Goal: Find specific page/section: Locate a particular part of the current website

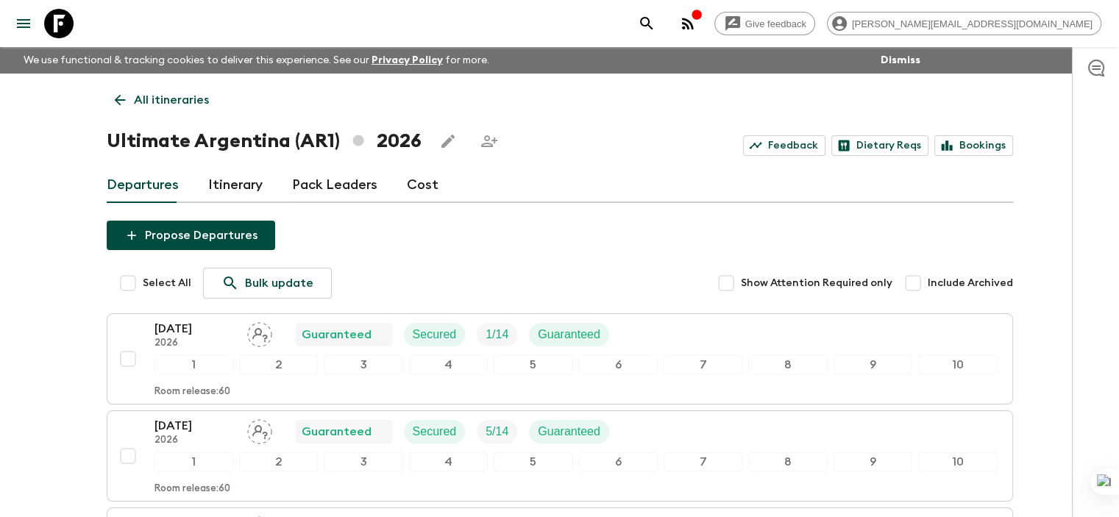
click at [124, 99] on icon at bounding box center [120, 100] width 16 height 16
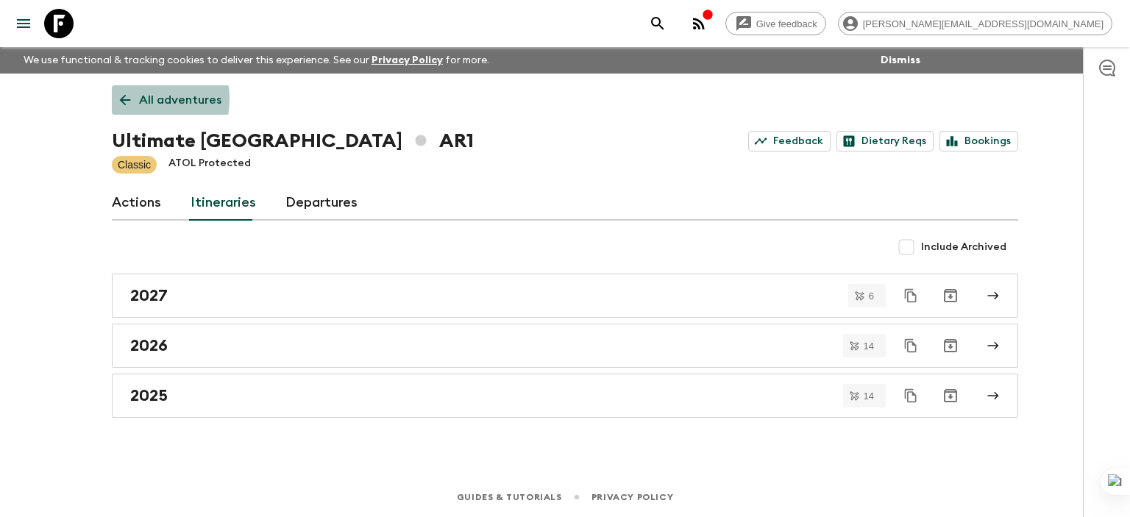
click at [124, 99] on icon at bounding box center [125, 100] width 16 height 16
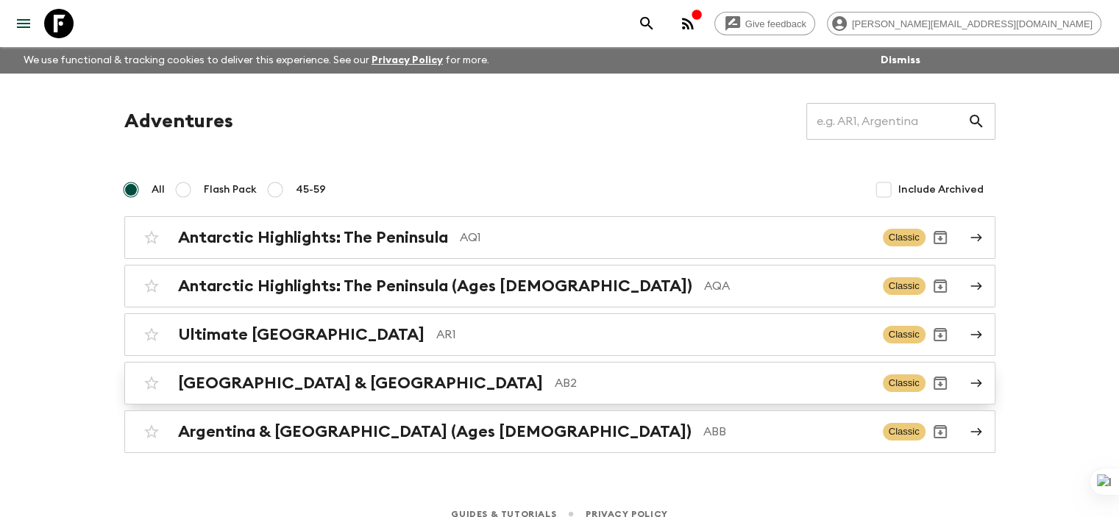
click at [284, 383] on h2 "[GEOGRAPHIC_DATA] & [GEOGRAPHIC_DATA]" at bounding box center [360, 383] width 365 height 19
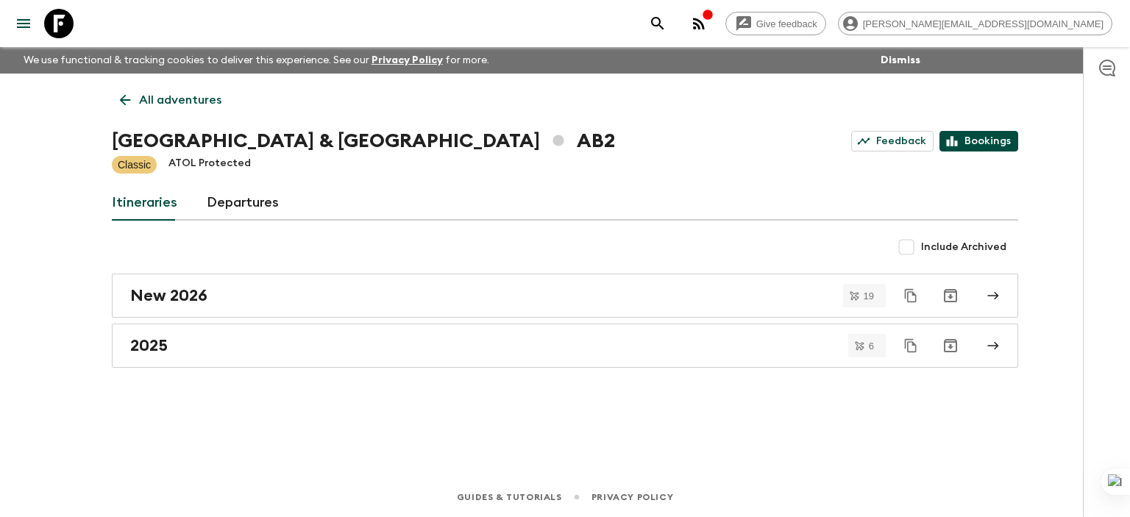
click at [829, 143] on link "Bookings" at bounding box center [978, 141] width 79 height 21
click at [130, 95] on icon at bounding box center [125, 100] width 16 height 16
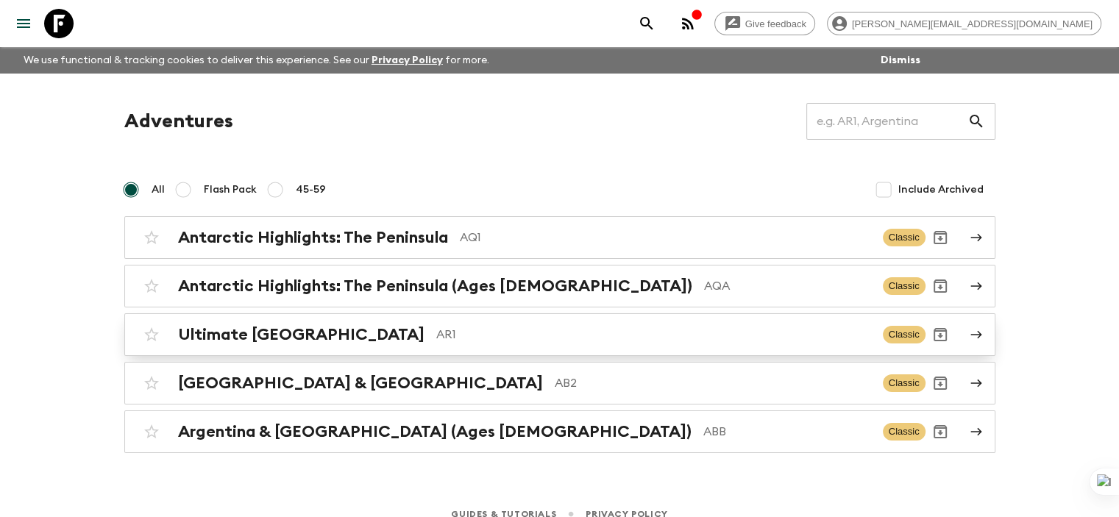
click at [244, 332] on h2 "Ultimate [GEOGRAPHIC_DATA]" at bounding box center [301, 334] width 246 height 19
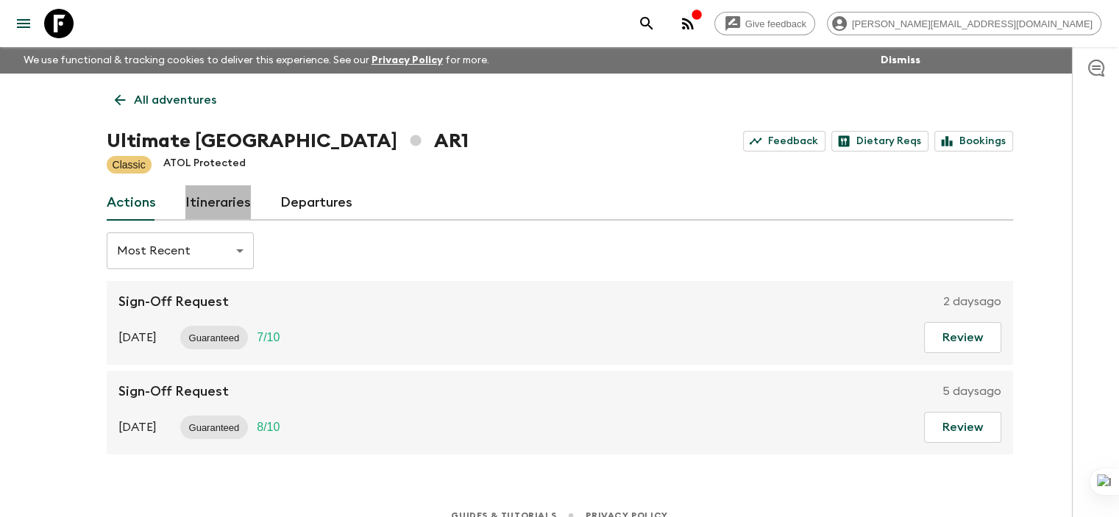
click at [230, 197] on link "Itineraries" at bounding box center [217, 202] width 65 height 35
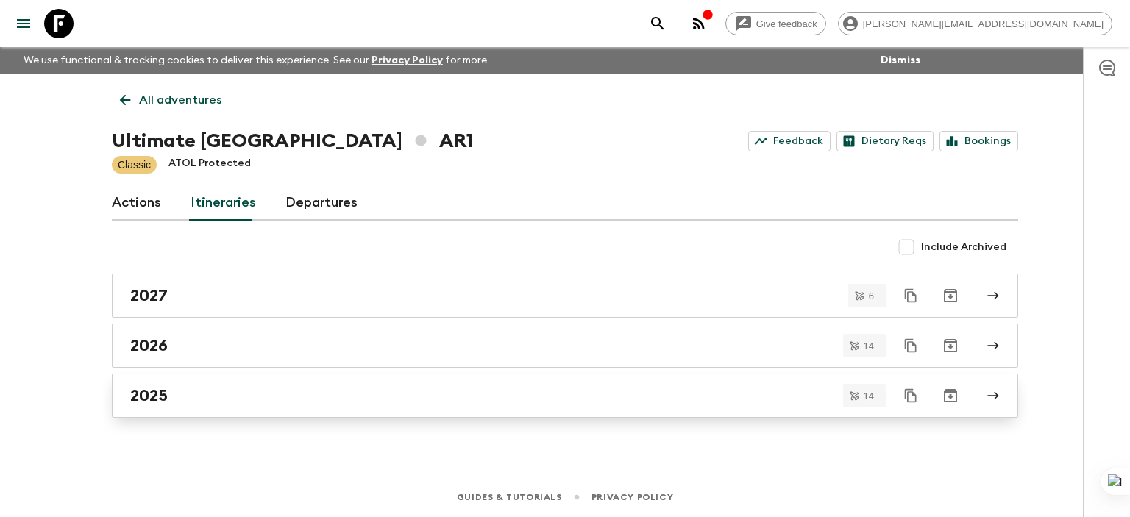
click at [146, 393] on h2 "2025" at bounding box center [149, 395] width 38 height 19
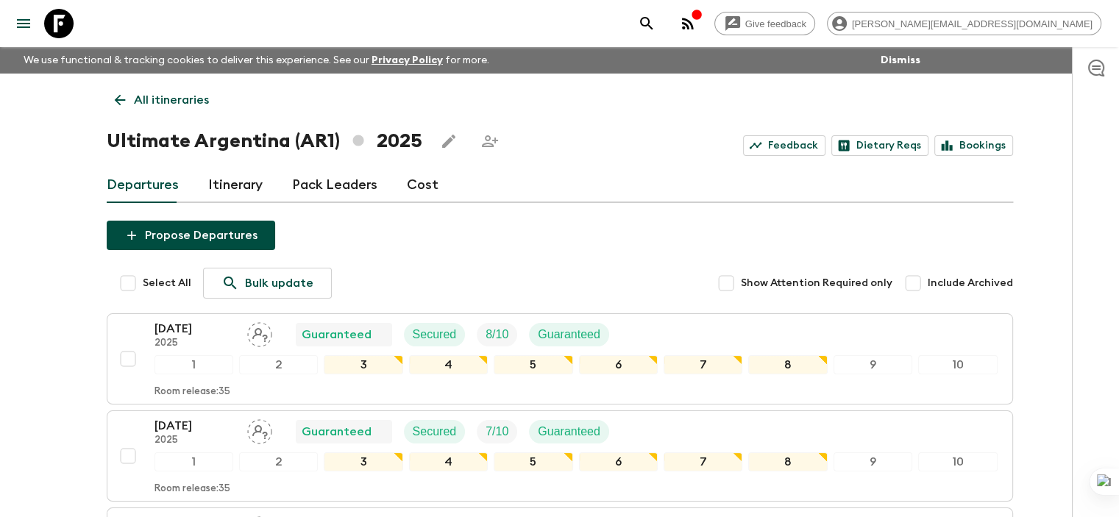
click at [192, 327] on p "[DATE]" at bounding box center [194, 329] width 81 height 18
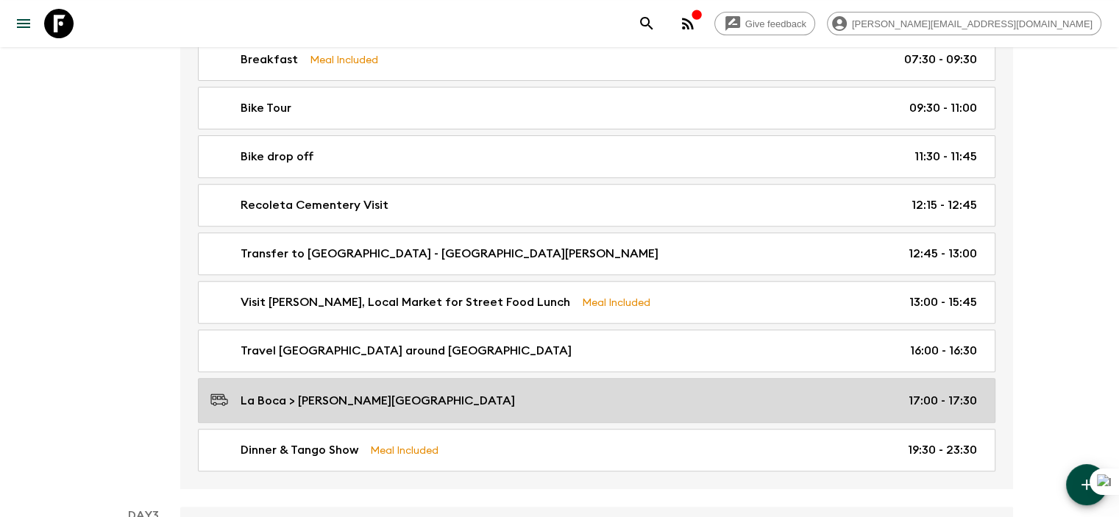
scroll to position [589, 0]
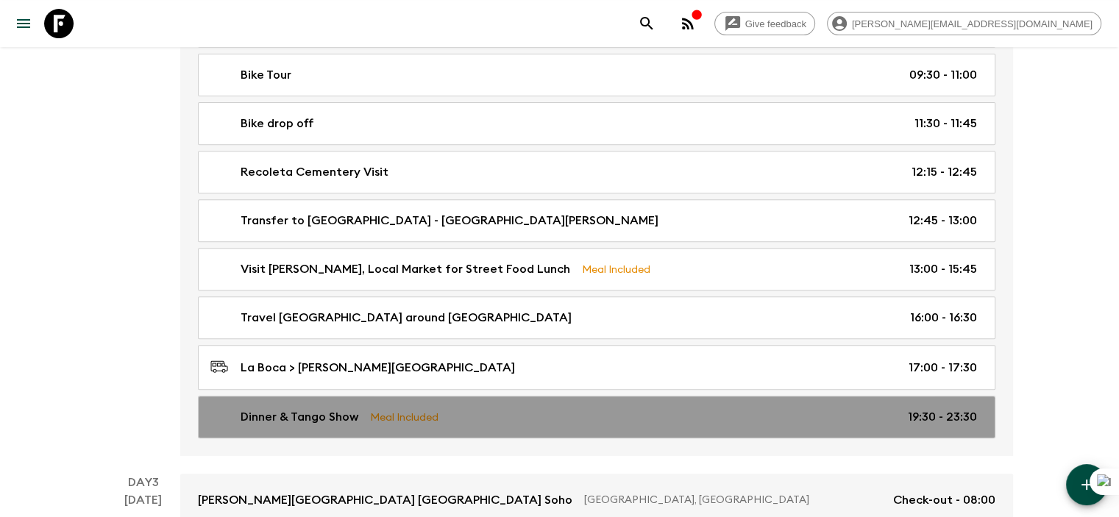
click at [315, 413] on p "Dinner & Tango Show" at bounding box center [300, 417] width 118 height 18
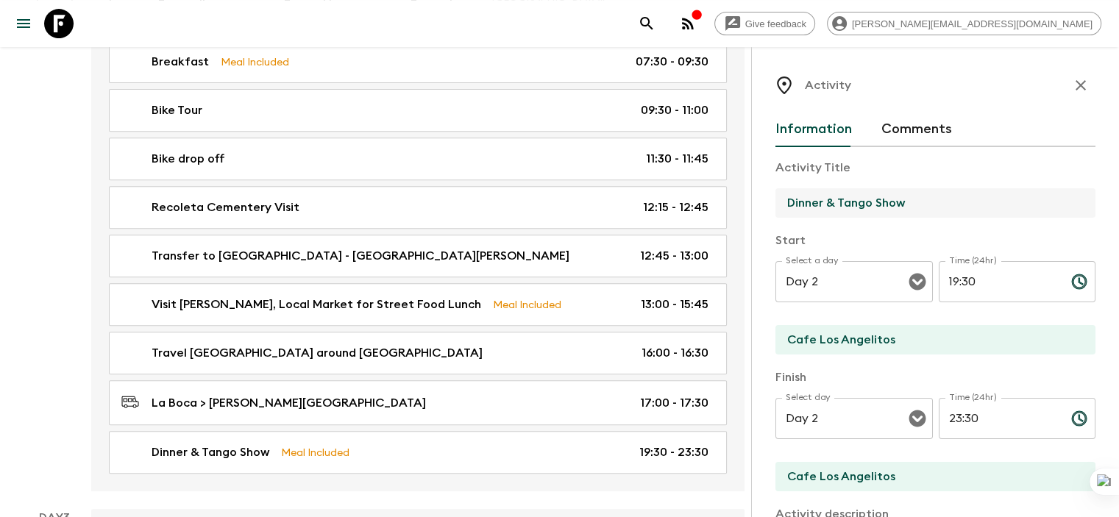
drag, startPoint x: 715, startPoint y: 206, endPoint x: 668, endPoint y: 206, distance: 47.1
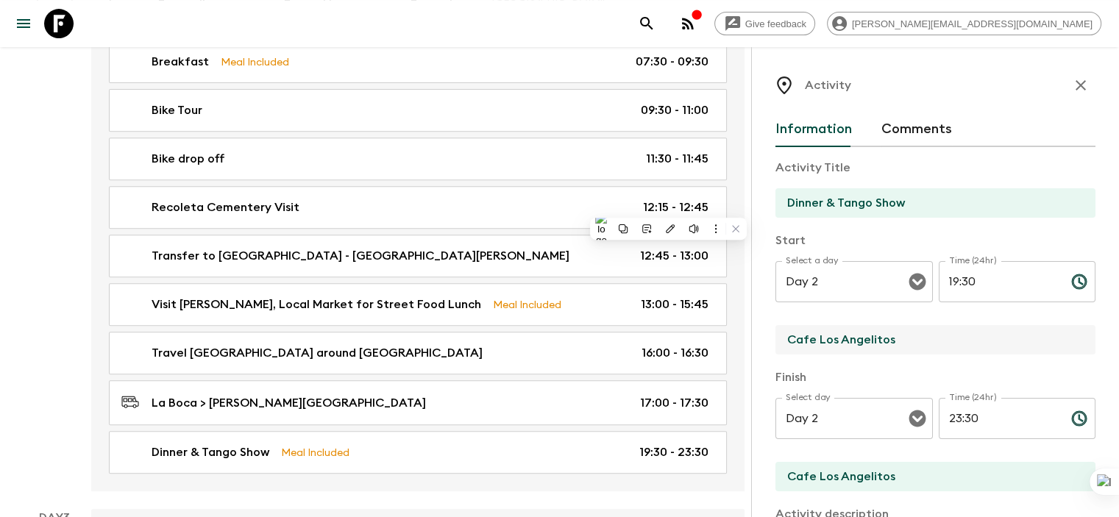
drag, startPoint x: 817, startPoint y: 341, endPoint x: 709, endPoint y: 344, distance: 107.4
click at [775, 344] on input "Cafe Los Angelitos" at bounding box center [929, 339] width 308 height 29
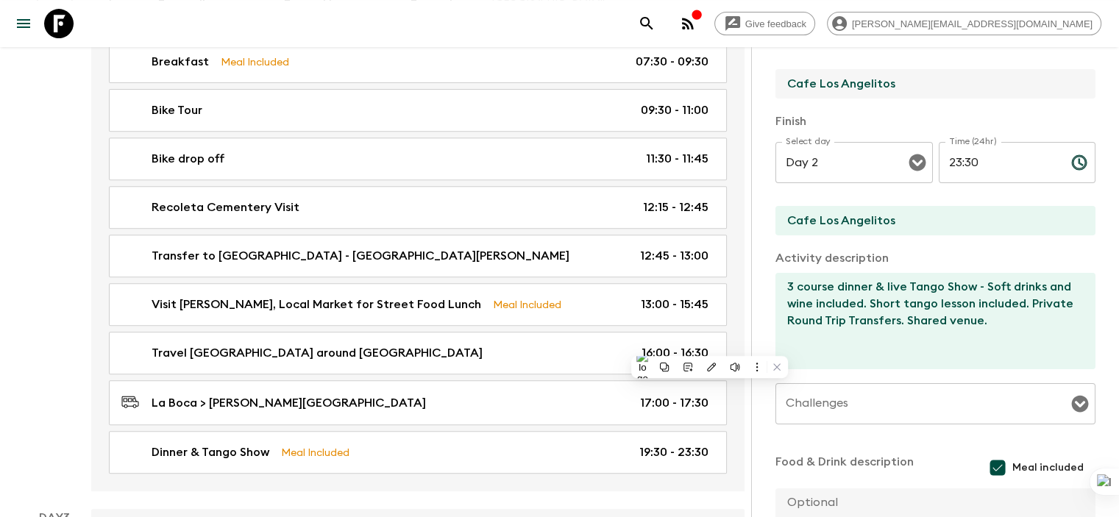
scroll to position [283, 0]
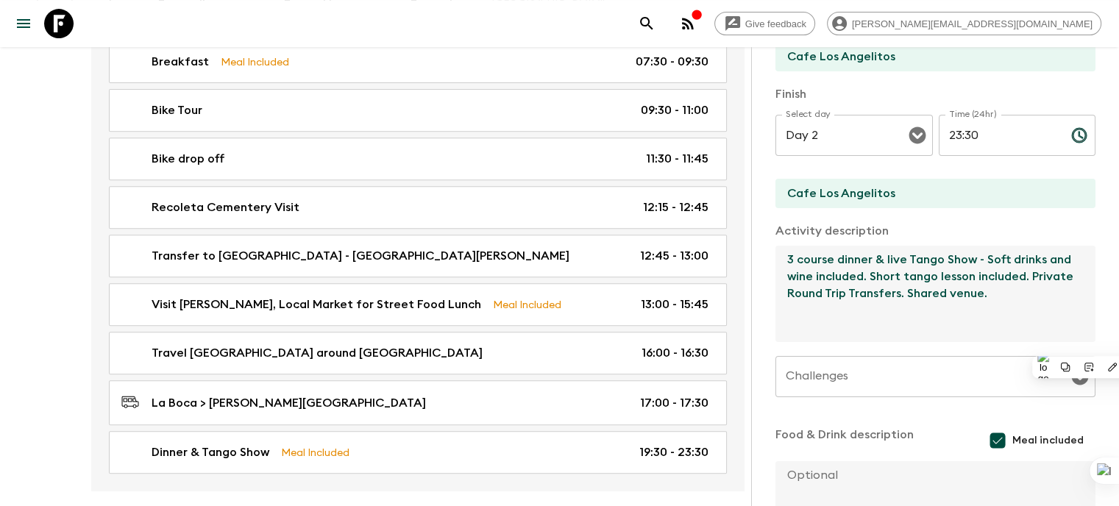
drag, startPoint x: 873, startPoint y: 298, endPoint x: 701, endPoint y: 265, distance: 175.3
click at [775, 265] on textarea "3 course dinner & live Tango Show - Soft drinks and wine included. Short tango …" at bounding box center [929, 294] width 308 height 96
